Goal: Information Seeking & Learning: Learn about a topic

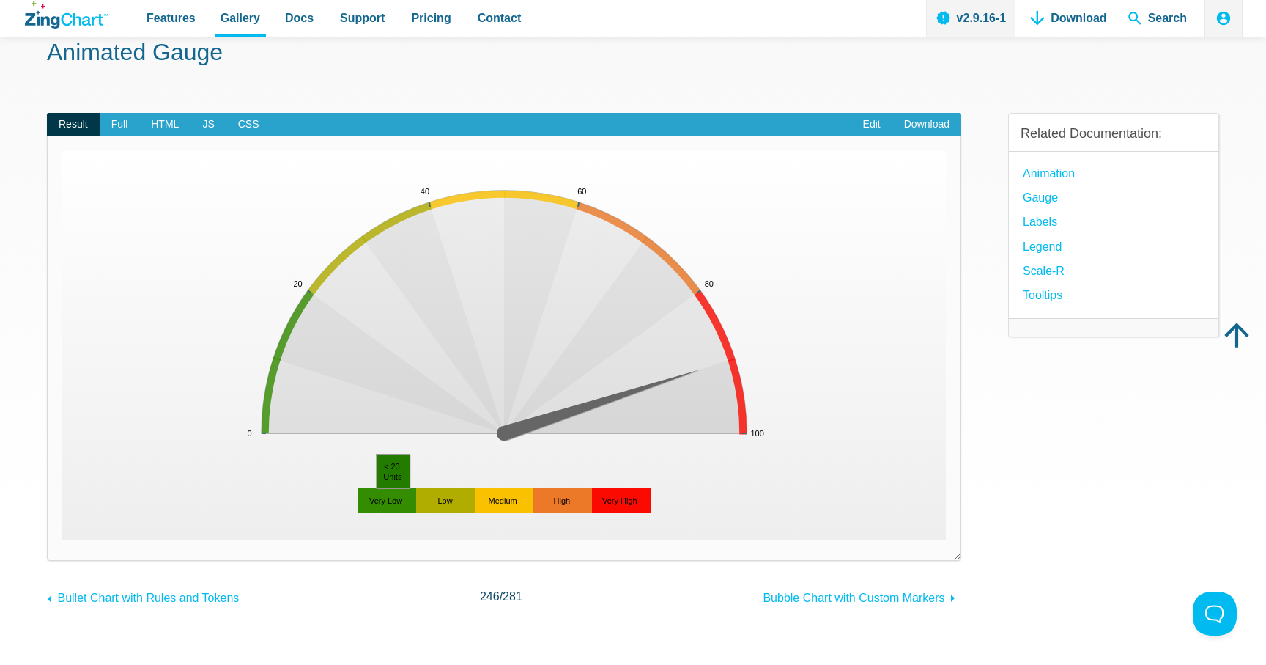
click at [62, 539] on area "< 20<br>Units" at bounding box center [62, 539] width 0 height 0
click at [62, 539] on area "> 20 < 40<br>Units" at bounding box center [62, 539] width 0 height 0
click at [62, 539] on area "> 40 < 60<br>Units" at bounding box center [62, 539] width 0 height 0
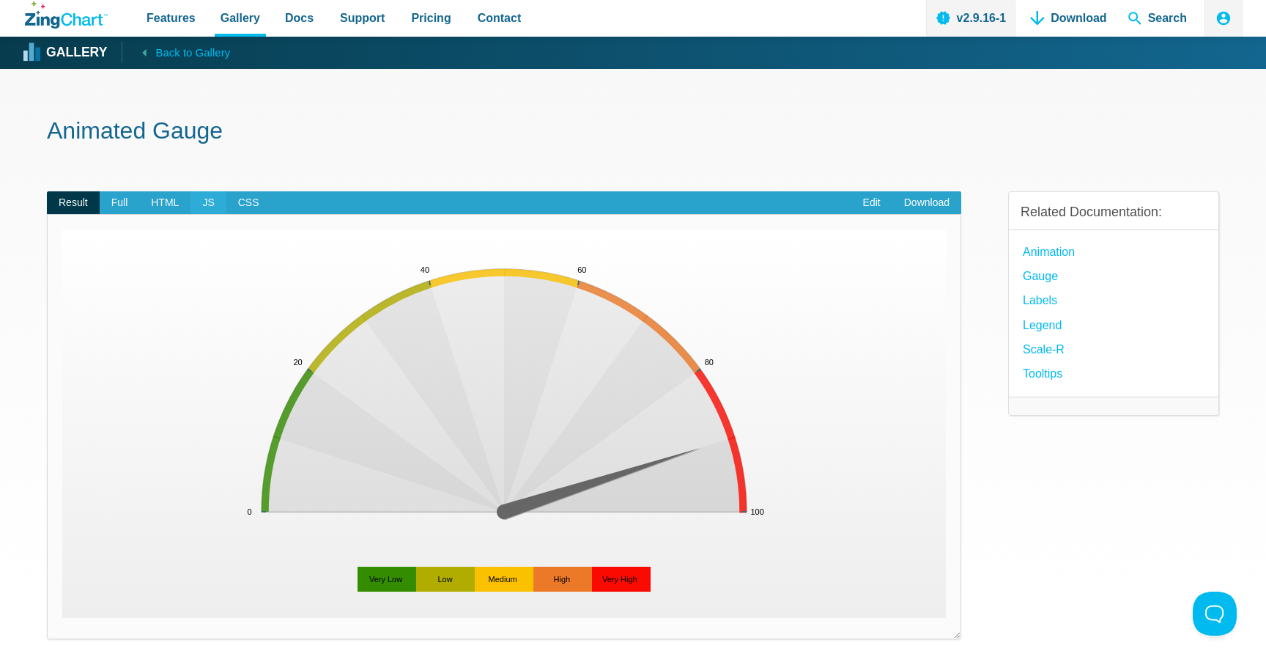
click at [201, 196] on span "JS" at bounding box center [208, 202] width 35 height 23
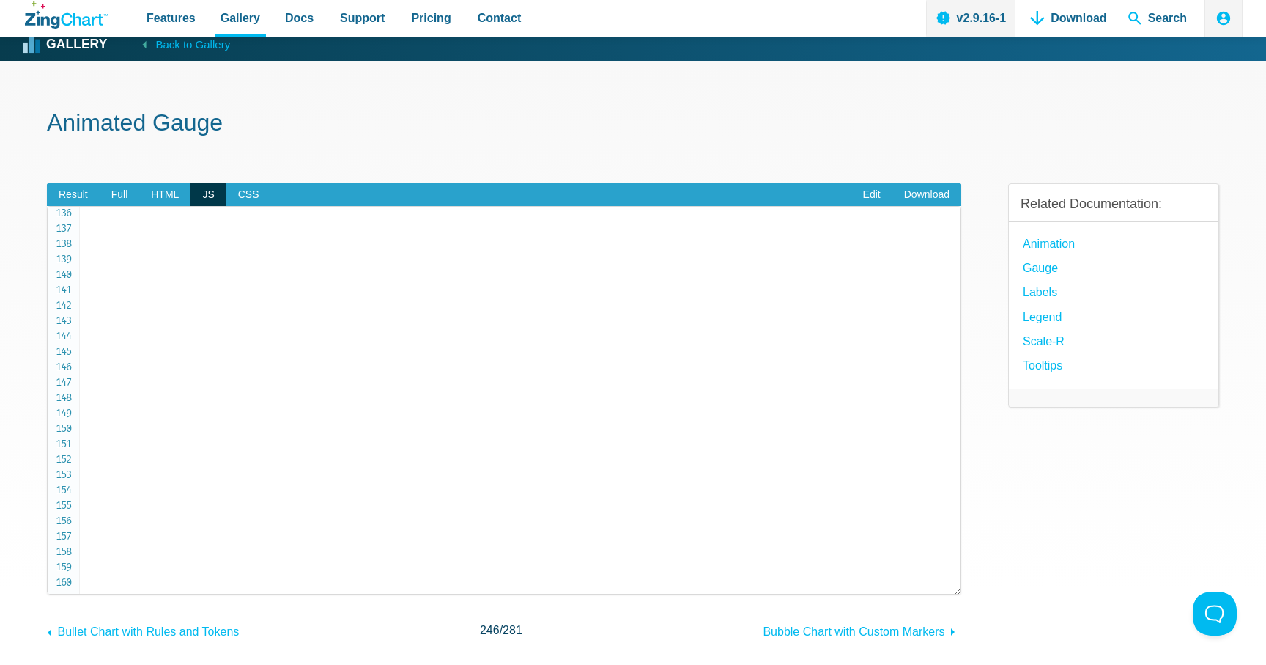
scroll to position [2058, 0]
drag, startPoint x: 120, startPoint y: 393, endPoint x: 166, endPoint y: 423, distance: 54.1
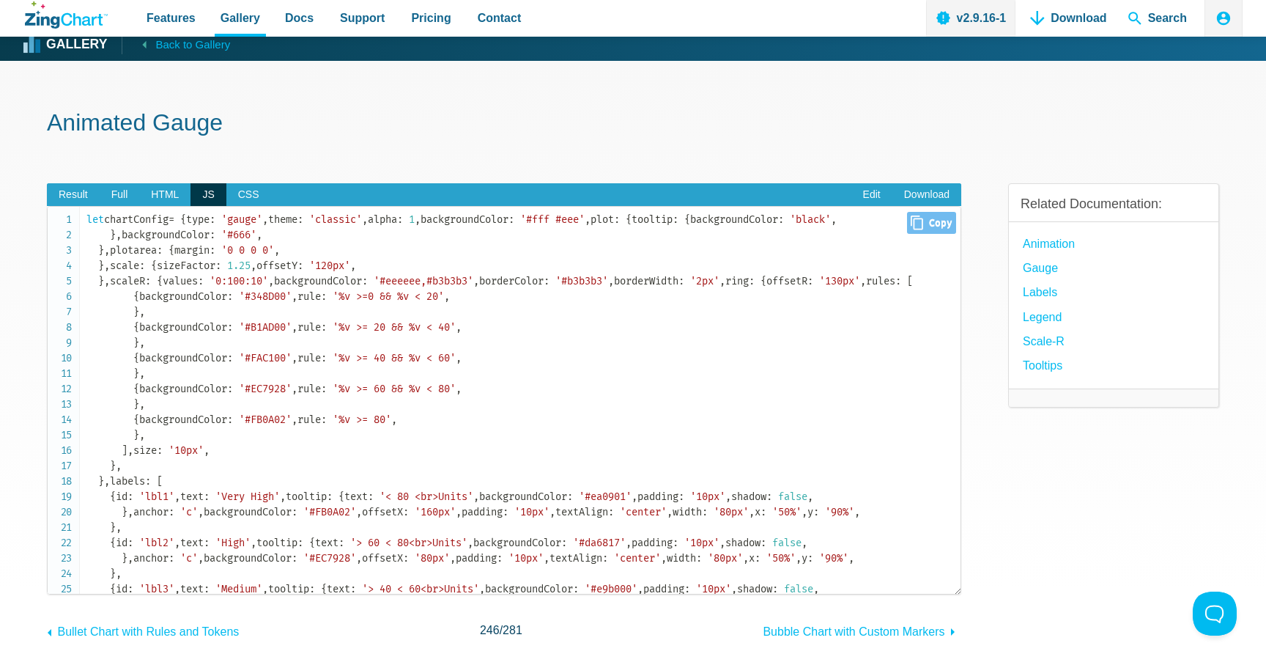
scroll to position [0, 0]
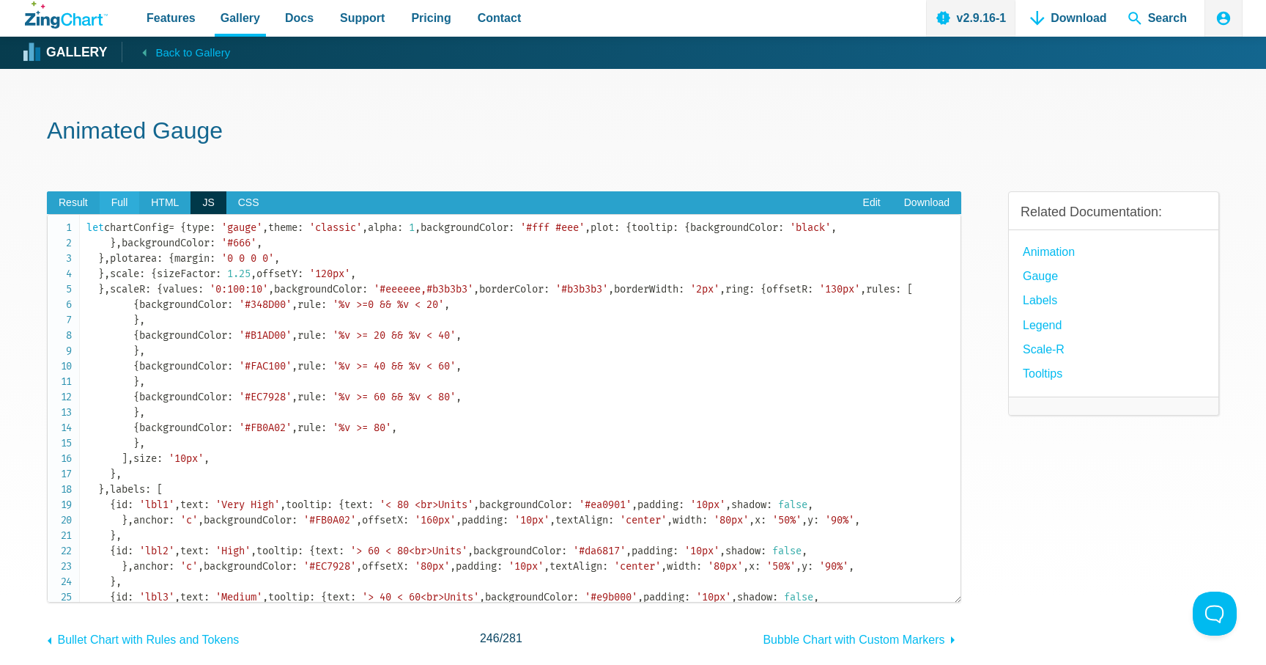
click at [124, 206] on span "Full" at bounding box center [120, 202] width 40 height 23
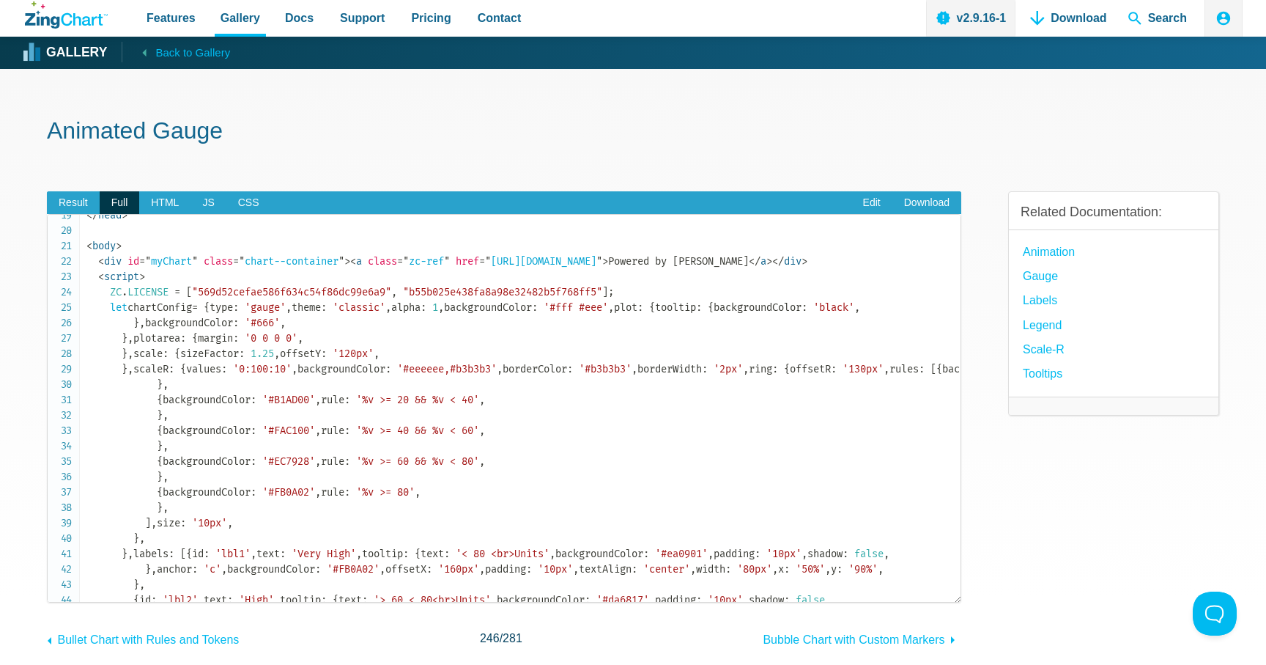
scroll to position [290, 0]
click at [154, 293] on span "LICENSE" at bounding box center [147, 291] width 41 height 12
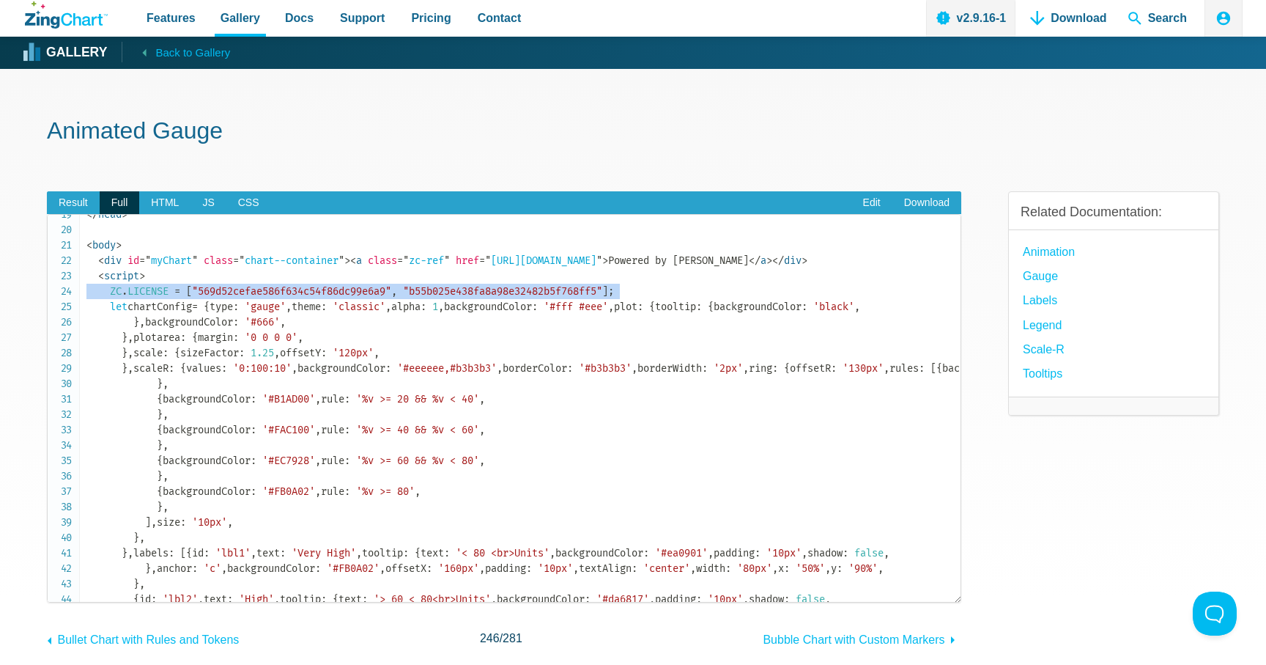
click at [154, 293] on span "LICENSE" at bounding box center [147, 291] width 41 height 12
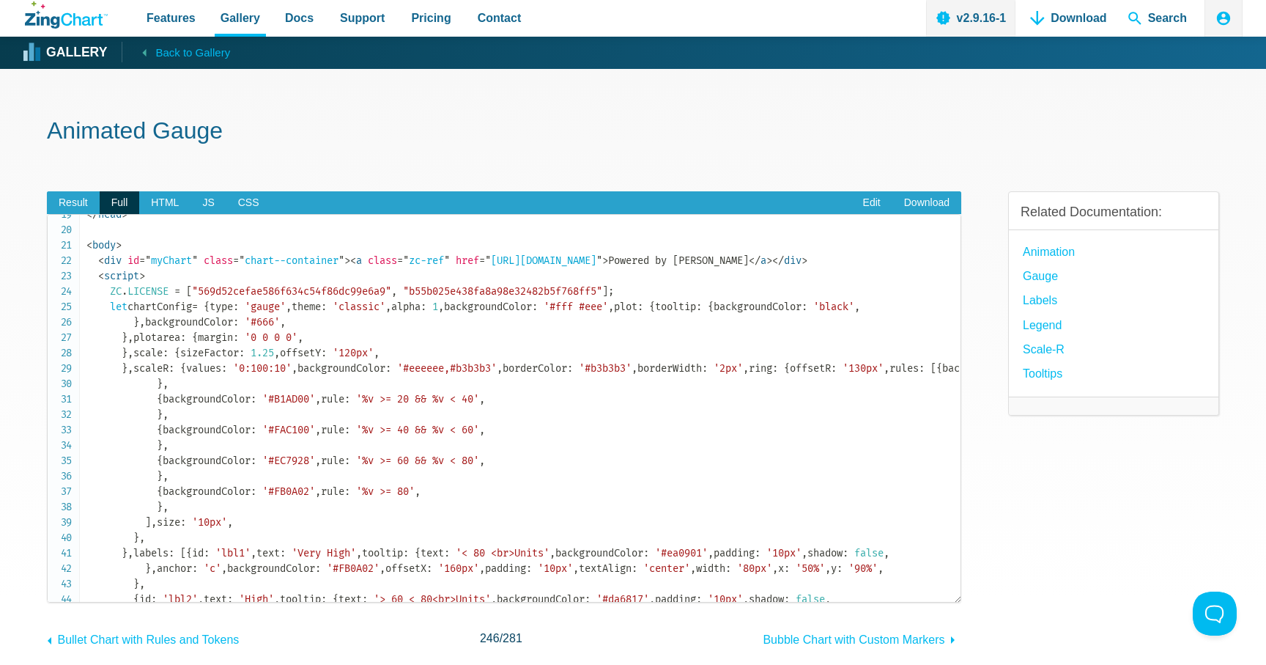
click at [323, 350] on code "<!DOCTYPE html> < html > < head > < meta charset = " utf-8 " > < title > ZingSo…" at bounding box center [523, 422] width 874 height 985
click at [138, 290] on span "LICENSE" at bounding box center [147, 291] width 41 height 12
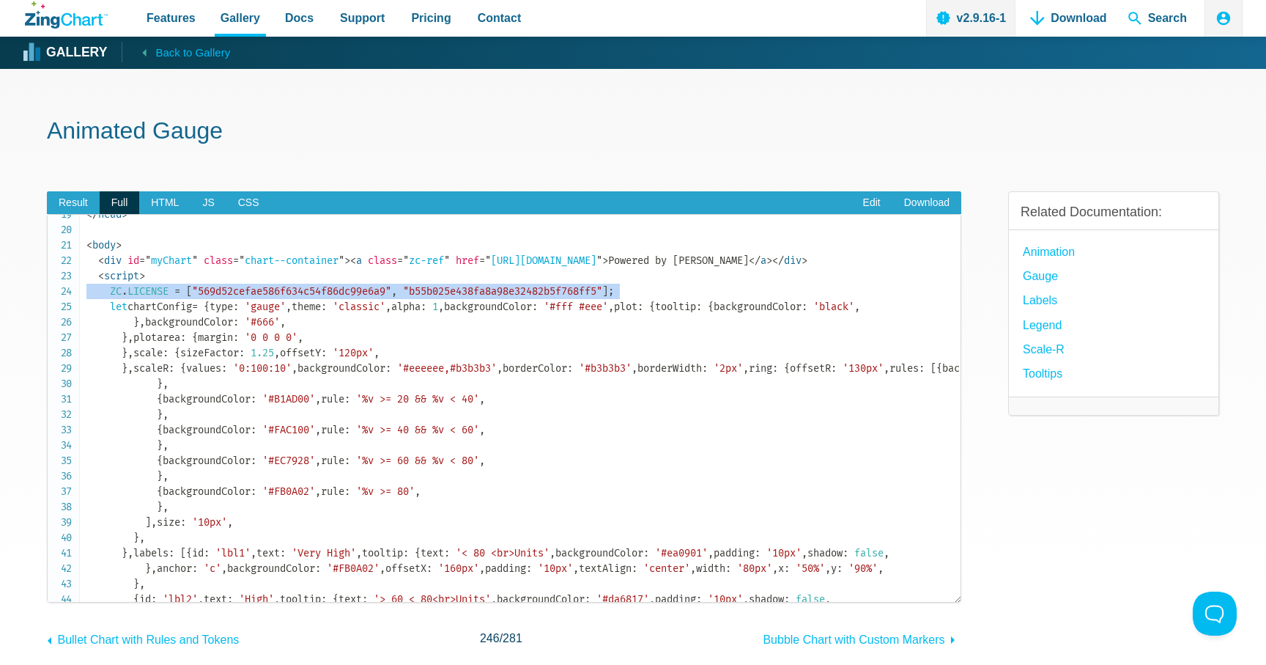
click at [138, 290] on span "LICENSE" at bounding box center [147, 291] width 41 height 12
click at [86, 202] on span "Result" at bounding box center [73, 202] width 53 height 23
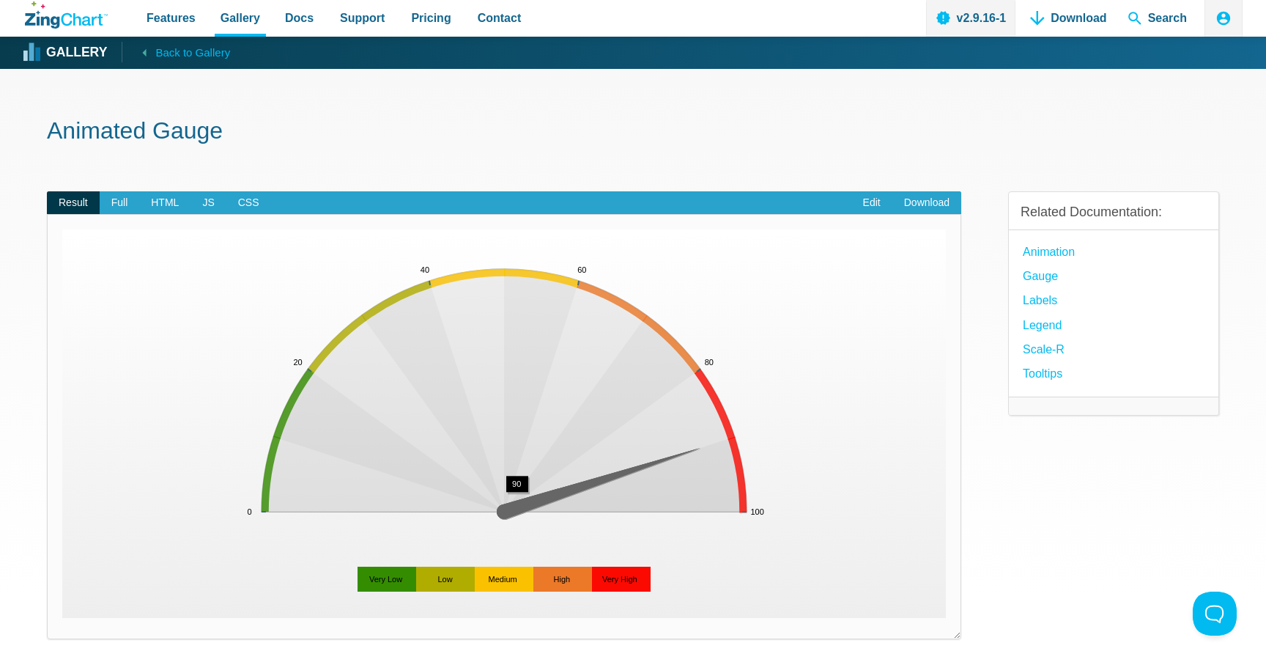
click at [62, 618] on area "App Content" at bounding box center [62, 618] width 0 height 0
drag, startPoint x: 510, startPoint y: 516, endPoint x: 566, endPoint y: 500, distance: 58.0
click at [62, 618] on area "App Content" at bounding box center [62, 618] width 0 height 0
click at [343, 445] on img "App Content" at bounding box center [504, 423] width 884 height 388
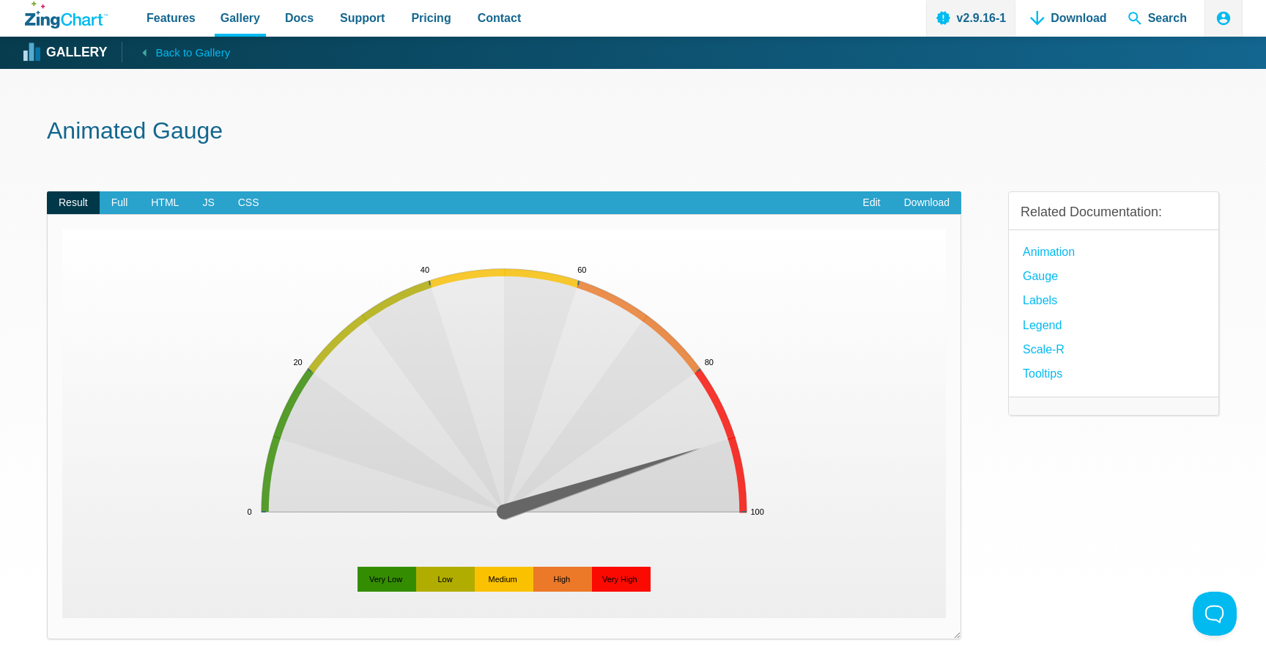
click at [300, 485] on img "App Content" at bounding box center [504, 423] width 884 height 388
click at [870, 203] on link "Edit" at bounding box center [871, 202] width 41 height 23
